Goal: Task Accomplishment & Management: Use online tool/utility

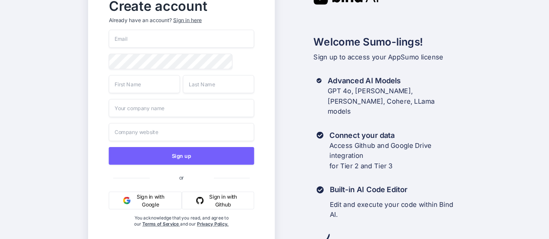
click at [158, 40] on input "email" at bounding box center [180, 39] width 145 height 18
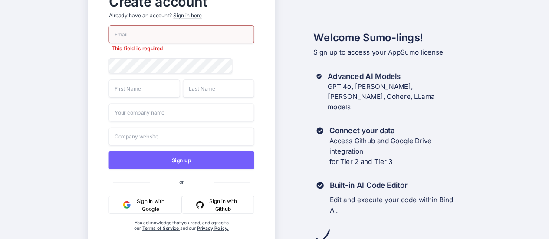
paste input "keshabamgain1@gmail.com"
type input "keshabamgain1@gmail.com"
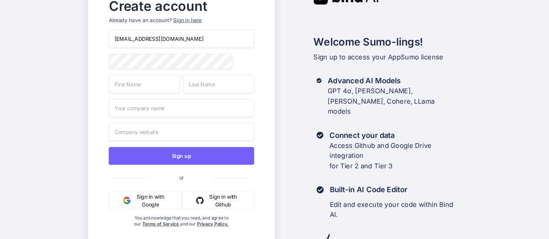
click at [134, 79] on div "keshabamgain1@gmail.com Sign up or Sign in with Google Sign in with Github You …" at bounding box center [180, 137] width 145 height 215
click at [144, 89] on input "text" at bounding box center [143, 84] width 71 height 18
click at [201, 91] on input "text" at bounding box center [218, 84] width 71 height 18
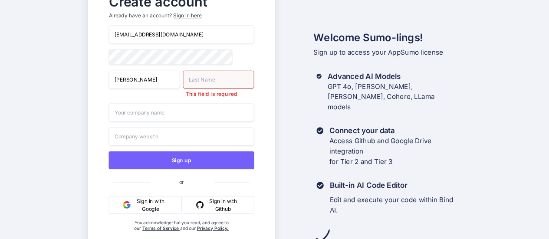
click at [134, 88] on input "Keshab" at bounding box center [143, 80] width 71 height 18
type input "Sparkle"
click at [207, 86] on input "text" at bounding box center [218, 80] width 71 height 18
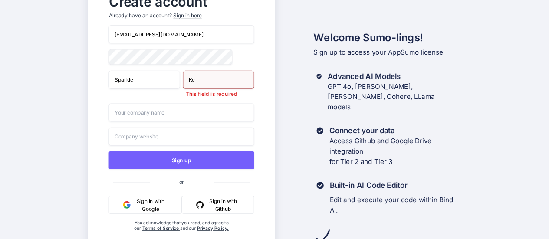
type input "Kc"
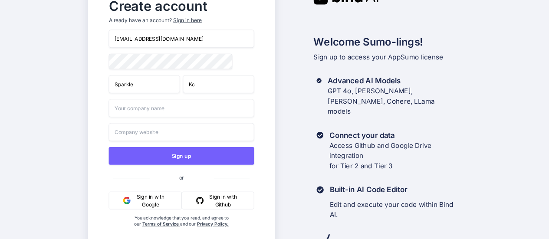
click at [183, 110] on input "text" at bounding box center [180, 108] width 145 height 18
type input "J"
type input "Sparkle"
click at [162, 134] on input "text" at bounding box center [180, 132] width 145 height 18
type input "k"
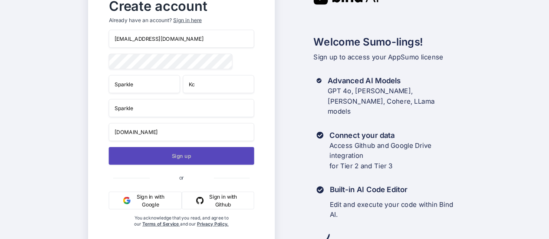
type input "sprakle.com"
click at [174, 151] on button "Sign up" at bounding box center [180, 156] width 145 height 18
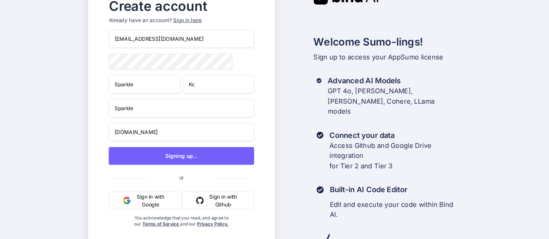
scroll to position [0, 0]
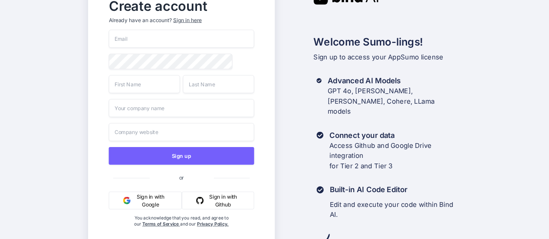
click at [128, 43] on input "email" at bounding box center [180, 39] width 145 height 18
paste input "[EMAIL_ADDRESS][DOMAIN_NAME]"
type input "[EMAIL_ADDRESS][DOMAIN_NAME]"
click at [137, 85] on input "text" at bounding box center [143, 84] width 71 height 18
type input "sparkle"
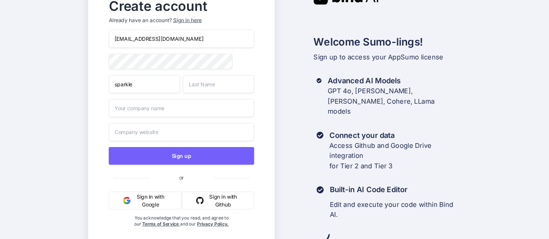
click at [202, 91] on input "text" at bounding box center [218, 84] width 71 height 18
type input "Kc"
click at [193, 109] on input "text" at bounding box center [180, 108] width 145 height 18
type input "zeerk"
click at [170, 138] on input "text" at bounding box center [180, 132] width 145 height 18
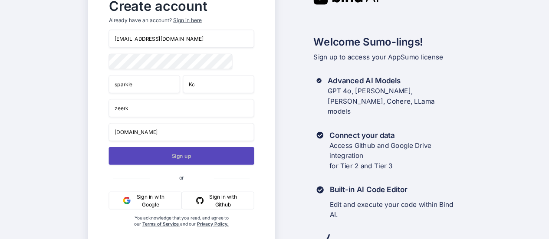
type input "zeerk.com"
click at [186, 163] on button "Sign up" at bounding box center [180, 156] width 145 height 18
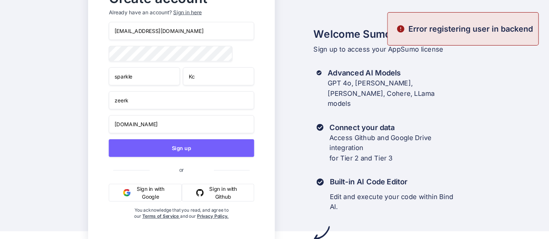
scroll to position [9, 0]
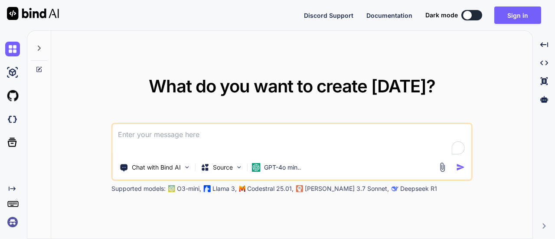
type textarea "x"
click at [511, 15] on button "Sign in" at bounding box center [517, 15] width 47 height 17
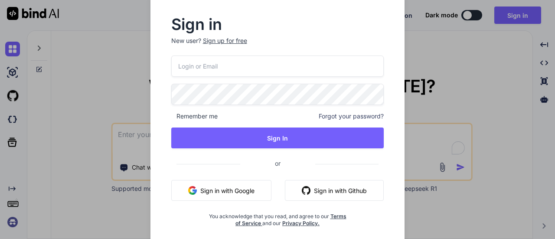
click at [222, 185] on button "Sign in with Google" at bounding box center [221, 190] width 100 height 21
click at [212, 196] on button "Sign in with Google" at bounding box center [221, 190] width 100 height 21
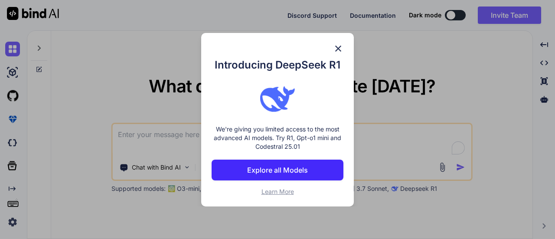
click at [287, 176] on button "Explore all Models" at bounding box center [278, 170] width 132 height 21
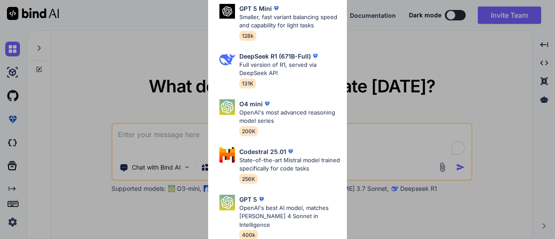
click at [284, 55] on p "DeepSeek R1 (671B-Full)" at bounding box center [275, 56] width 72 height 9
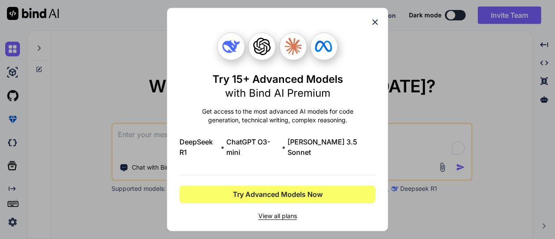
click at [372, 27] on icon at bounding box center [375, 22] width 10 height 10
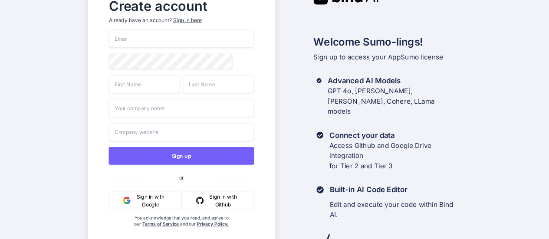
click at [143, 200] on button "Sign in with Google" at bounding box center [144, 201] width 73 height 18
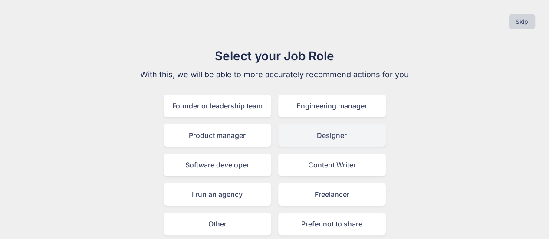
click at [330, 138] on div "Designer" at bounding box center [332, 135] width 108 height 23
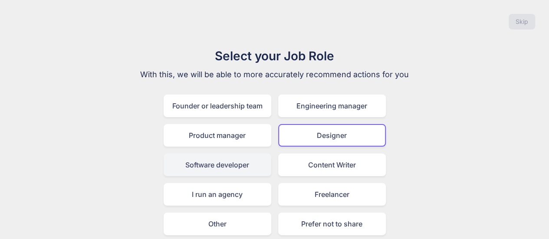
click at [246, 165] on div "Software developer" at bounding box center [217, 165] width 108 height 23
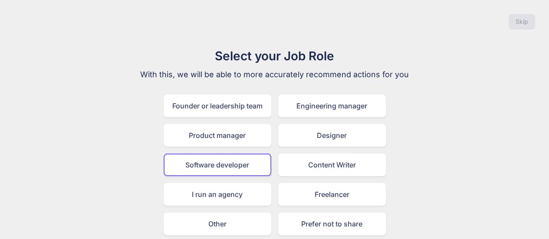
scroll to position [34, 0]
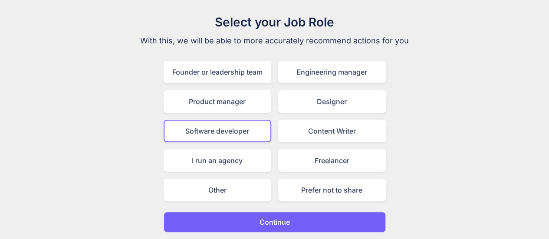
click at [269, 219] on p "Continue" at bounding box center [274, 222] width 30 height 10
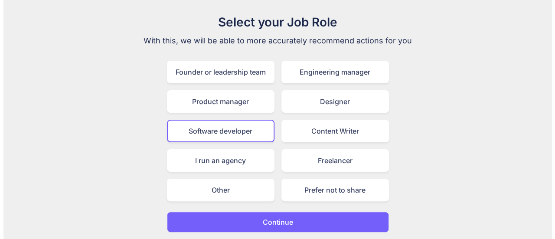
scroll to position [0, 0]
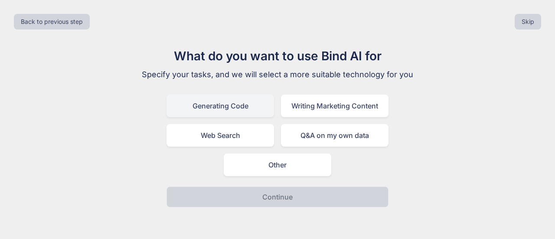
click at [253, 106] on div "Generating Code" at bounding box center [221, 106] width 108 height 23
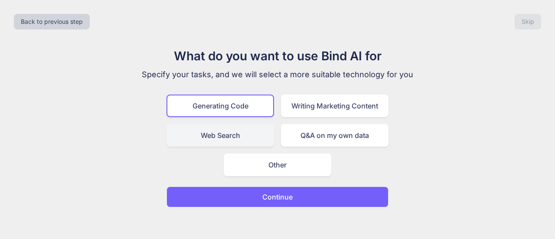
click at [242, 133] on div "Web Search" at bounding box center [221, 135] width 108 height 23
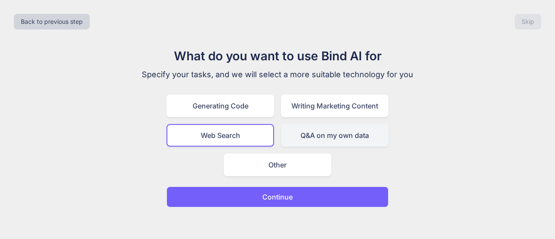
click at [328, 131] on div "Q&A on my own data" at bounding box center [335, 135] width 108 height 23
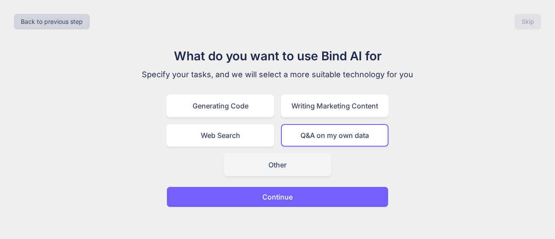
click at [292, 158] on div "Other" at bounding box center [278, 165] width 108 height 23
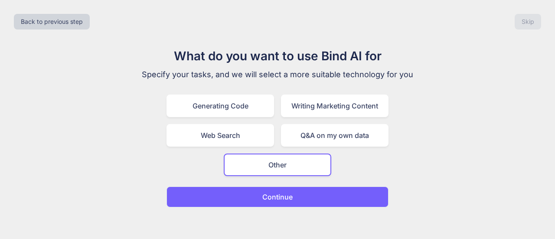
click at [292, 158] on div "Other" at bounding box center [278, 165] width 108 height 23
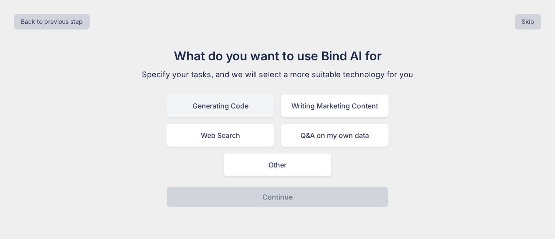
click at [233, 109] on div "Generating Code" at bounding box center [221, 106] width 108 height 23
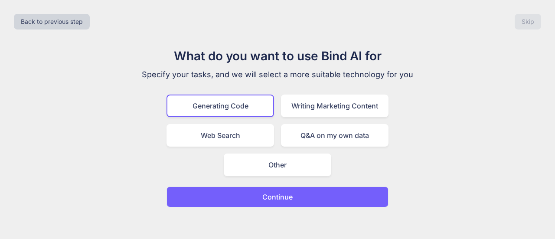
click at [280, 200] on p "Continue" at bounding box center [277, 197] width 30 height 10
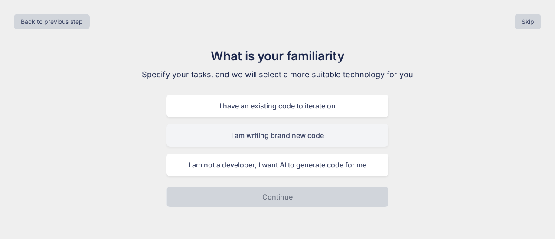
click at [284, 139] on div "I am writing brand new code" at bounding box center [278, 135] width 222 height 23
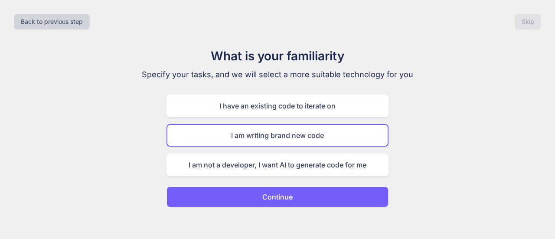
click at [271, 200] on p "Continue" at bounding box center [277, 197] width 30 height 10
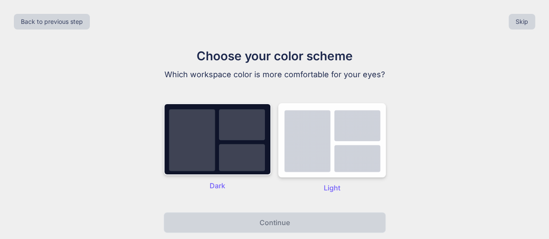
click at [230, 150] on img at bounding box center [217, 139] width 108 height 72
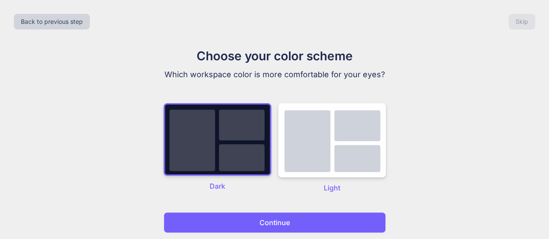
click at [266, 234] on div "Back to previous step Skip Choose your color scheme Which workspace color is mo…" at bounding box center [274, 120] width 549 height 240
click at [265, 217] on p "Continue" at bounding box center [274, 222] width 30 height 10
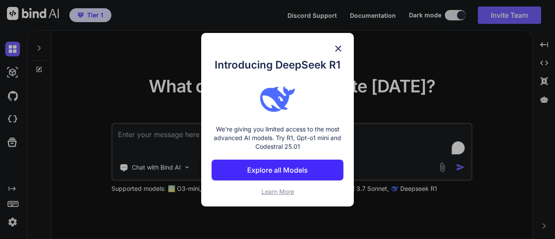
click at [279, 169] on p "Explore all Models" at bounding box center [277, 170] width 61 height 10
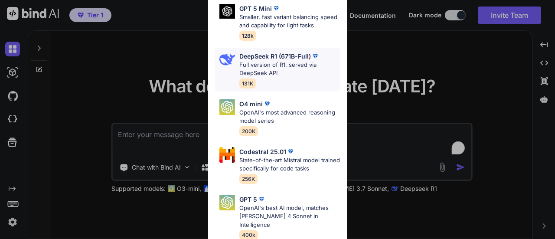
click at [282, 82] on div "DeepSeek R1 (671B-Full) Full version of R1, served via DeepSeek API 131K" at bounding box center [289, 70] width 101 height 36
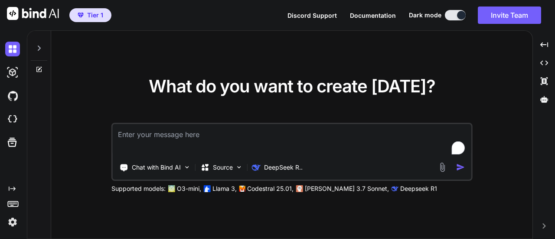
click at [376, 72] on div "What do you want to create [DATE]? Chat with Bind AI Source DeepSeek R.. Suppor…" at bounding box center [291, 135] width 481 height 209
click at [53, 12] on img at bounding box center [33, 13] width 52 height 13
click at [79, 63] on div "What do you want to create today? Chat with Bind AI Source DeepSeek R.. Support…" at bounding box center [291, 135] width 481 height 209
click at [297, 70] on div "What do you want to create today? Chat with Bind AI Source DeepSeek R.. Support…" at bounding box center [291, 135] width 481 height 209
click at [264, 190] on p "Codestral 25.01," at bounding box center [270, 188] width 46 height 9
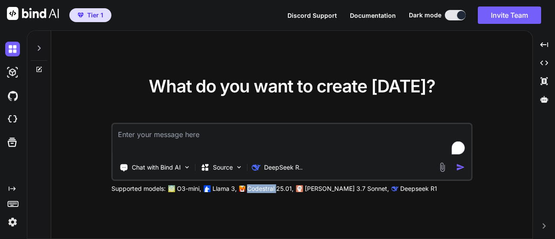
click at [264, 190] on p "Codestral 25.01," at bounding box center [270, 188] width 46 height 9
click at [215, 165] on p "Source" at bounding box center [223, 167] width 20 height 9
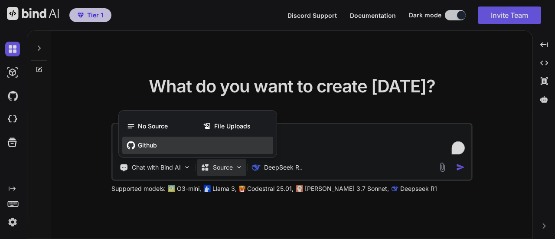
click at [145, 146] on span "Github" at bounding box center [147, 145] width 19 height 9
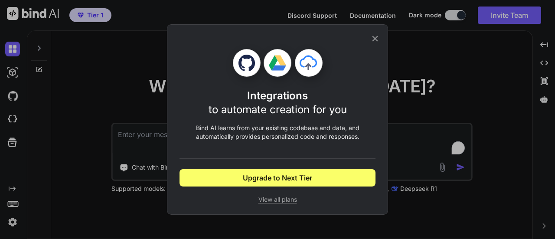
click at [375, 39] on icon at bounding box center [375, 39] width 6 height 6
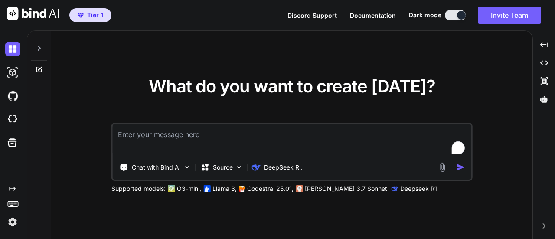
click at [312, 11] on button "Discord Support" at bounding box center [311, 15] width 49 height 9
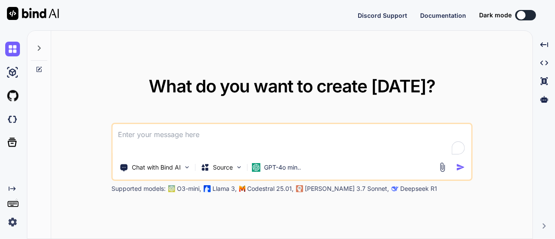
click at [15, 220] on img at bounding box center [12, 222] width 15 height 15
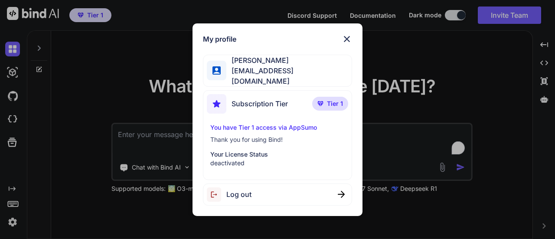
type textarea "x"
click at [343, 42] on img at bounding box center [347, 39] width 10 height 10
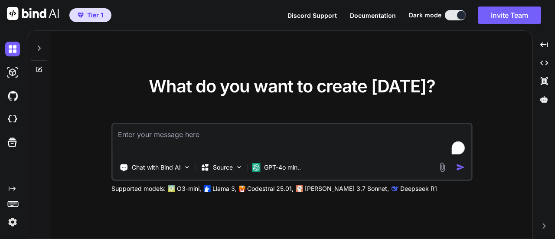
click at [316, 60] on div "What do you want to create [DATE]? Chat with Bind AI Source GPT-4o min.. Suppor…" at bounding box center [291, 135] width 481 height 209
click at [14, 201] on rect at bounding box center [13, 203] width 10 height 5
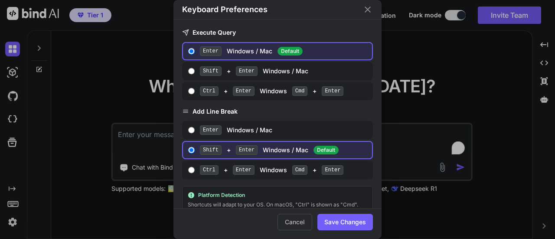
click at [14, 201] on div "Keyboard Preferences Execute Query Enter Windows / Mac Default Shift + Enter Wi…" at bounding box center [277, 119] width 555 height 239
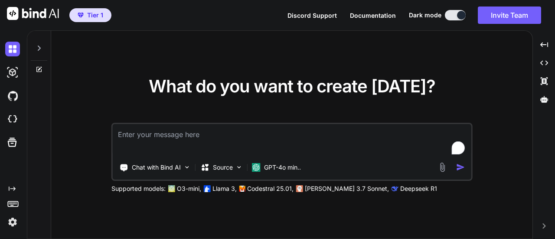
click at [400, 186] on p "Deepseek R1" at bounding box center [418, 188] width 37 height 9
click at [430, 75] on div "What do you want to create [DATE]? Chat with Bind AI Source GPT-4o min.. Suppor…" at bounding box center [291, 135] width 481 height 209
click at [542, 60] on icon "Created with Pixso." at bounding box center [544, 63] width 8 height 8
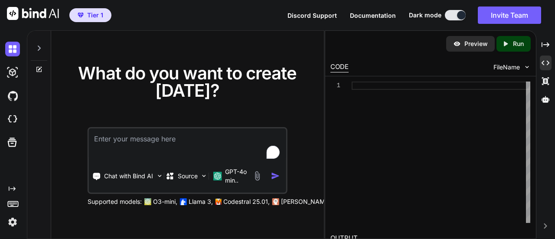
click at [479, 46] on p "Preview" at bounding box center [475, 43] width 23 height 9
click at [385, 88] on div at bounding box center [441, 152] width 179 height 141
type textarea "x"
type textarea "<"
type textarea "x"
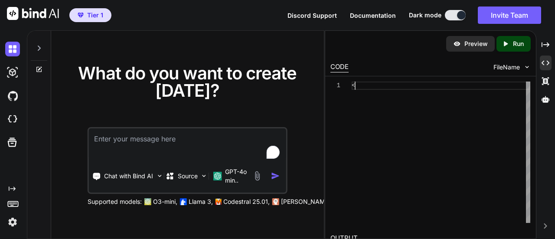
type textarea "<h"
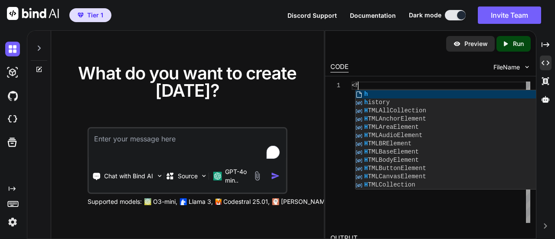
type textarea "x"
type textarea "<h1"
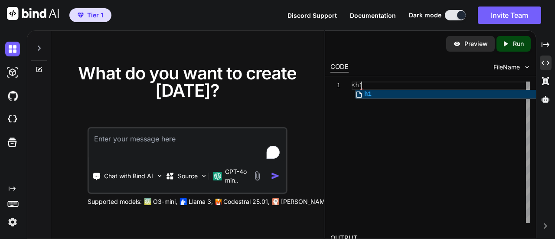
type textarea "x"
type textarea "<h1>"
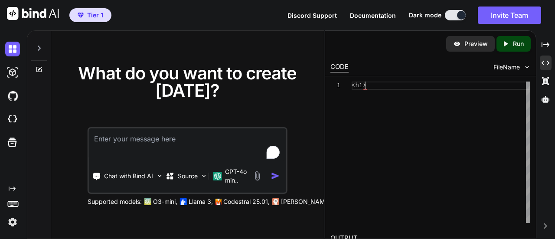
type textarea "x"
type textarea "<h1>h"
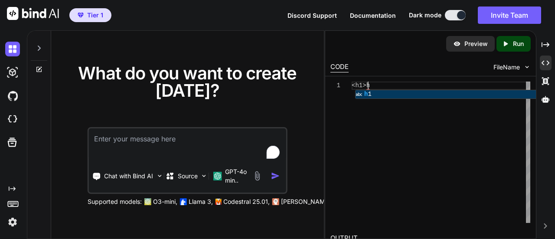
type textarea "x"
type textarea "<h1>he"
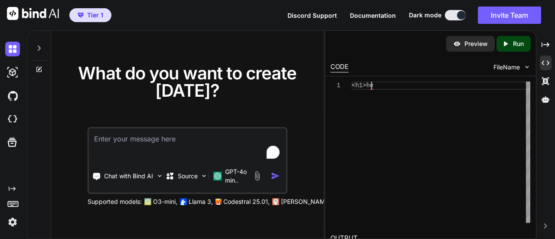
type textarea "x"
type textarea "<h1>hel"
type textarea "x"
type textarea "<h1>hell"
type textarea "x"
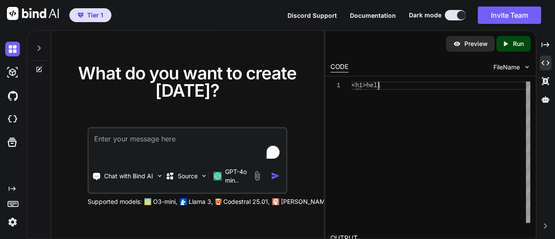
type textarea "<h1>hello"
type textarea "x"
type textarea "<h1>hello<"
type textarea "x"
type textarea "<h1>hello</"
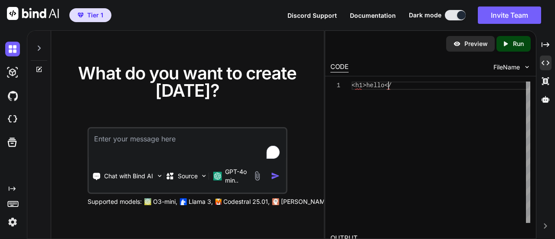
type textarea "x"
type textarea "<h1>hello</h"
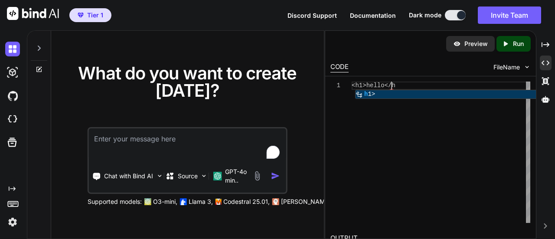
type textarea "x"
type textarea "<h1>hello</h1"
type textarea "x"
click at [419, 138] on div "< h1 > hello </ h1 >" at bounding box center [441, 152] width 179 height 141
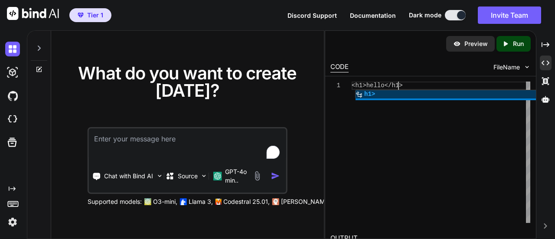
click at [395, 98] on div at bounding box center [449, 99] width 186 height 2
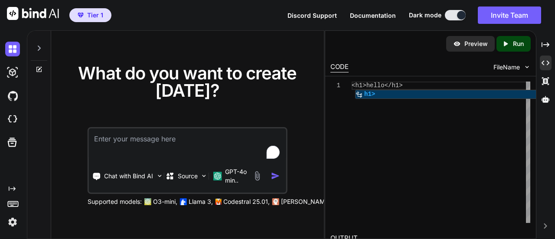
click at [417, 138] on div "< h1 > hello </ h1 >" at bounding box center [441, 152] width 179 height 141
type textarea "<h1>hello</h1>"
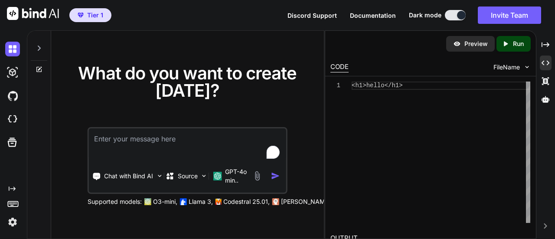
click at [479, 45] on p "Preview" at bounding box center [475, 43] width 23 height 9
click at [509, 42] on icon "Created with Pixso." at bounding box center [507, 44] width 11 height 8
click at [476, 45] on p "Preview" at bounding box center [475, 43] width 23 height 9
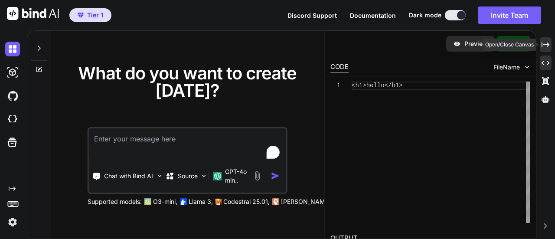
click at [541, 44] on div "Created with Pixso." at bounding box center [546, 44] width 12 height 15
type textarea "x"
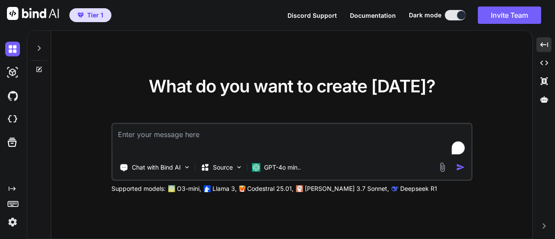
click at [360, 16] on span "Documentation" at bounding box center [373, 15] width 46 height 7
